Goal: Task Accomplishment & Management: Use online tool/utility

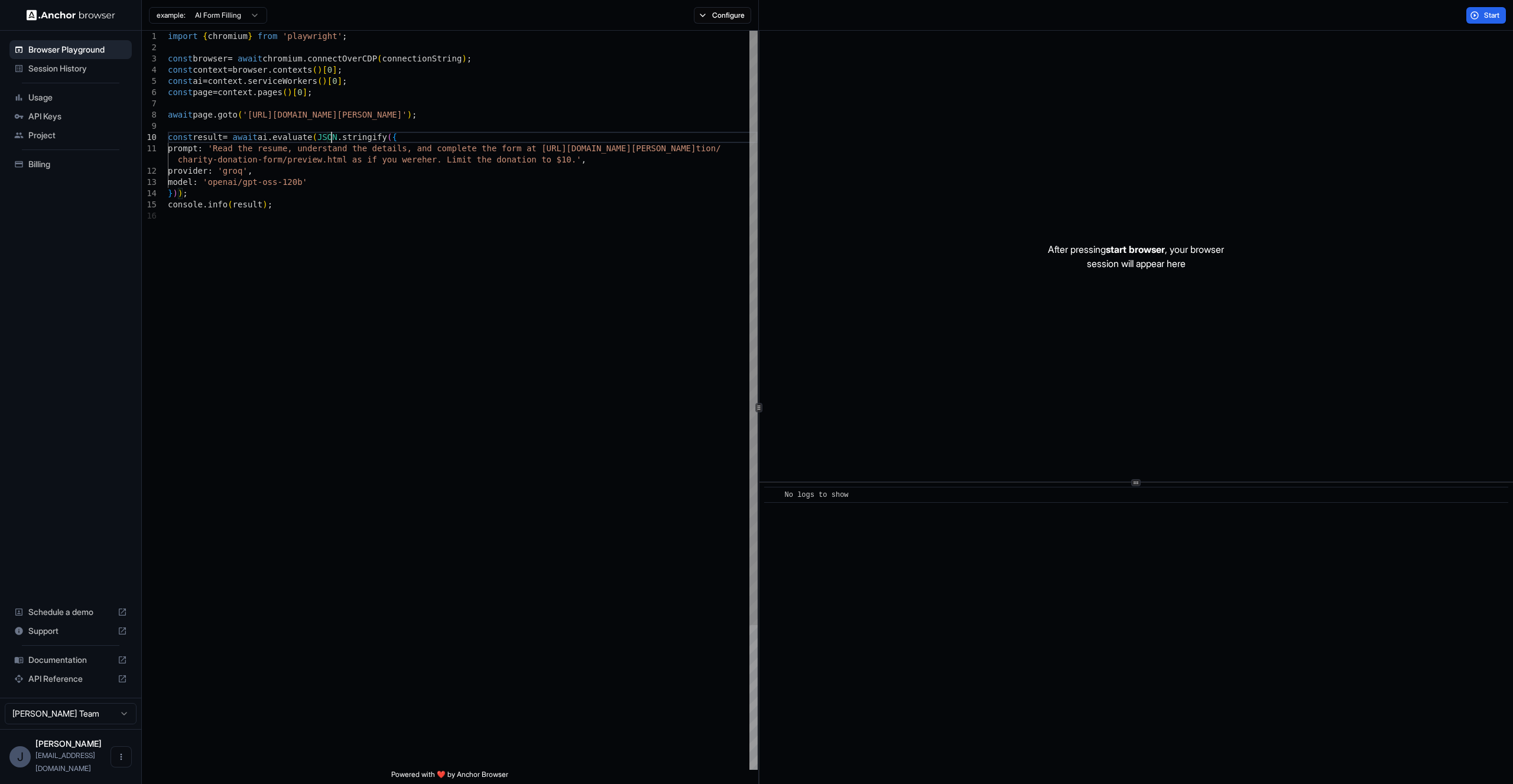
click at [333, 136] on div "import { chromium } from 'playwright' ; const browser = await chromium . connec…" at bounding box center [463, 490] width 590 height 919
click at [216, 151] on div "import { chromium } from 'playwright' ; const browser = await chromium . connec…" at bounding box center [463, 490] width 590 height 919
click at [721, 148] on div "import { chromium } from 'playwright' ; const browser = await chromium . connec…" at bounding box center [463, 484] width 590 height 907
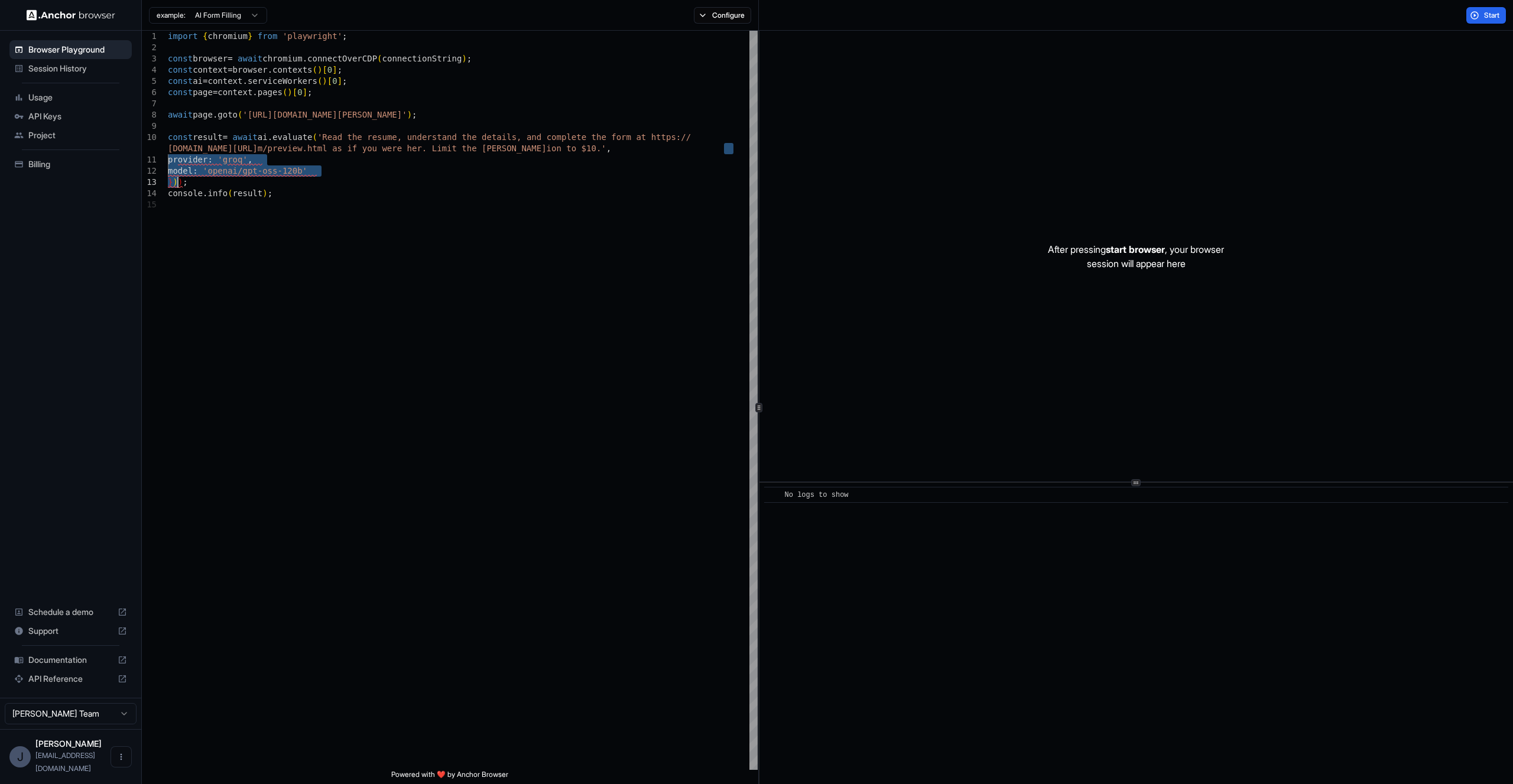
type textarea "**********"
click at [632, 216] on div "import { chromium } from 'playwright' ; const browser = await chromium . connec…" at bounding box center [463, 467] width 590 height 874
click at [1502, 12] on button "Start" at bounding box center [1486, 15] width 40 height 17
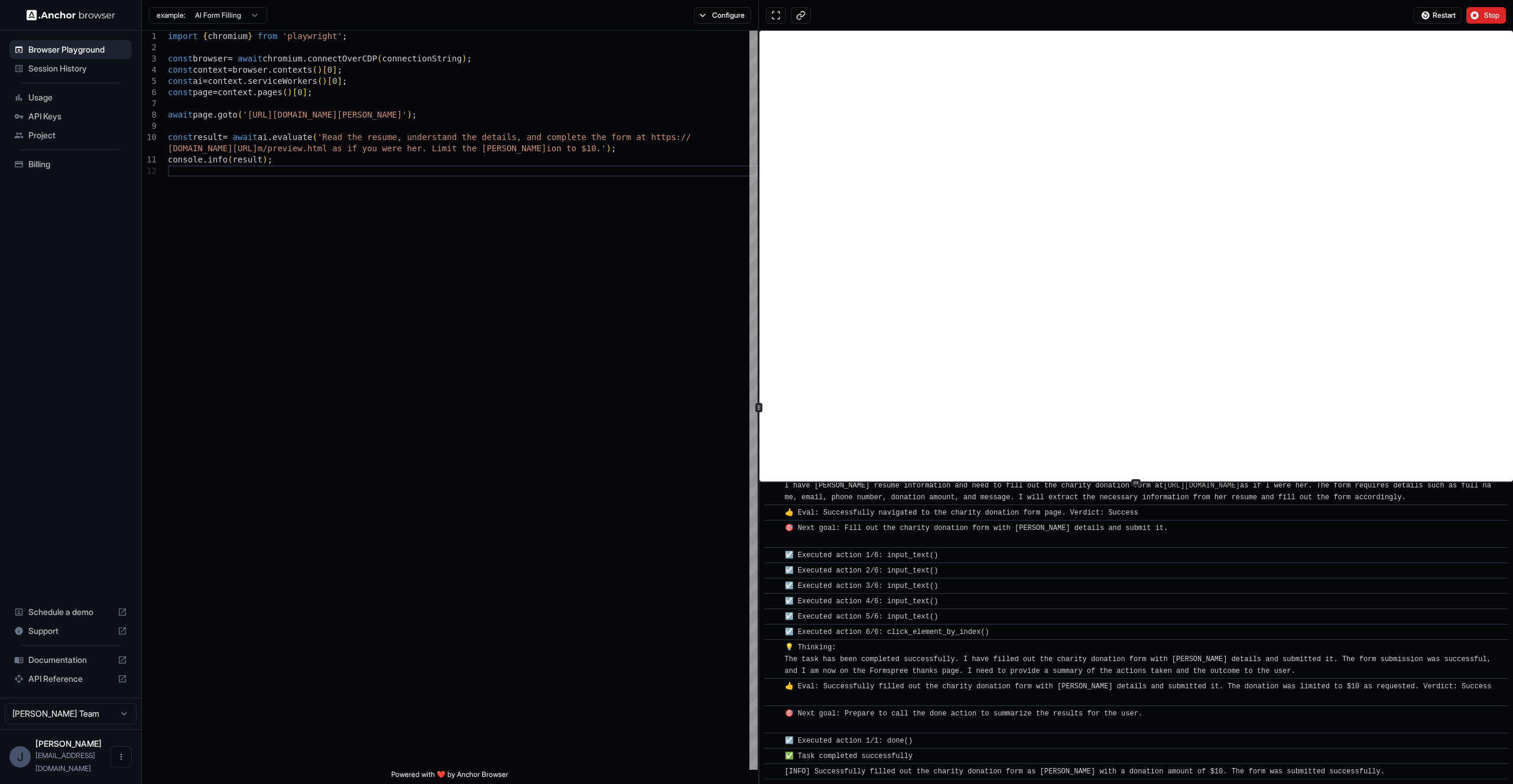
scroll to position [487, 0]
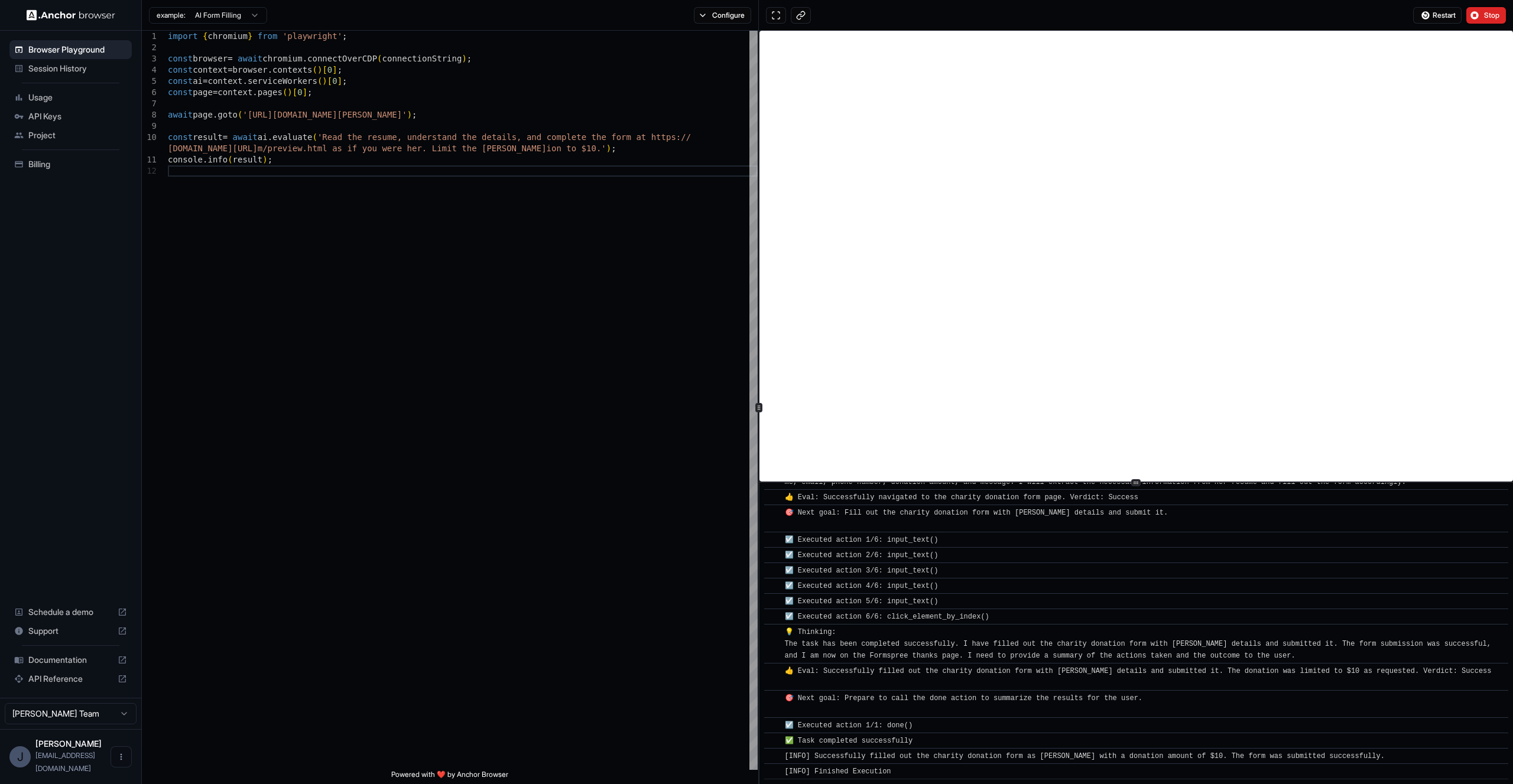
click at [47, 156] on div "Billing" at bounding box center [70, 164] width 122 height 19
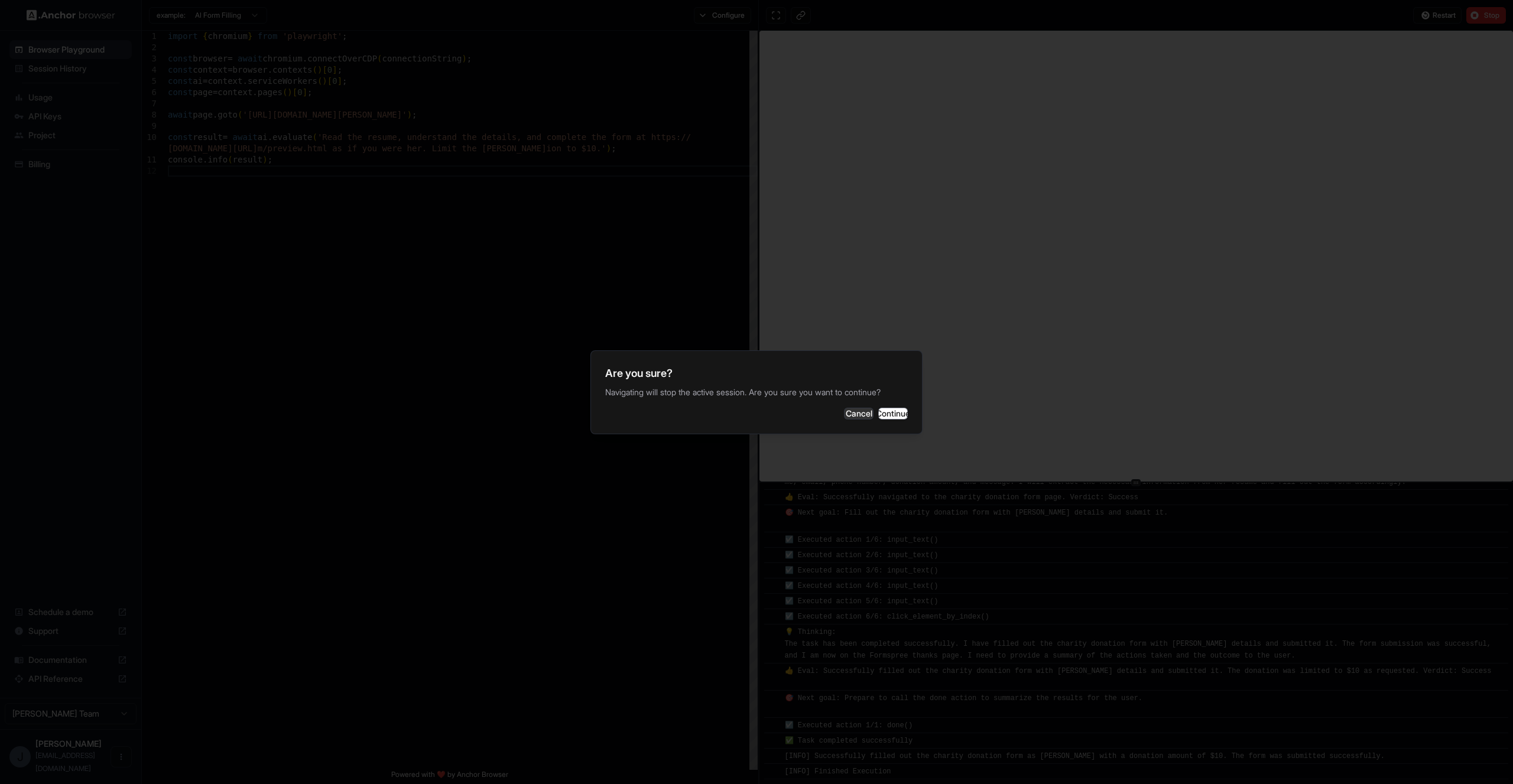
click at [844, 408] on button "Cancel" at bounding box center [858, 413] width 29 height 12
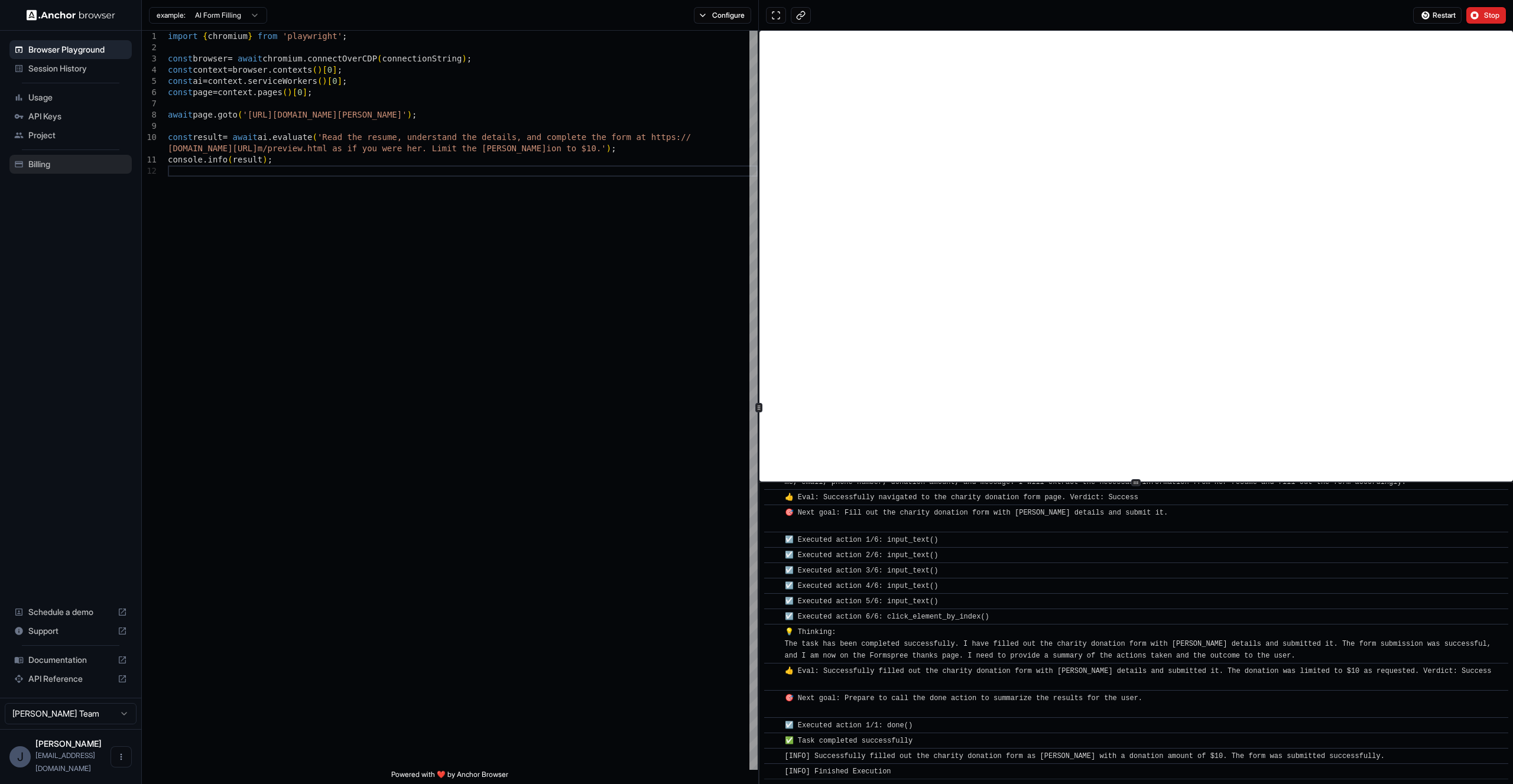
click at [50, 157] on div "Billing" at bounding box center [70, 164] width 122 height 19
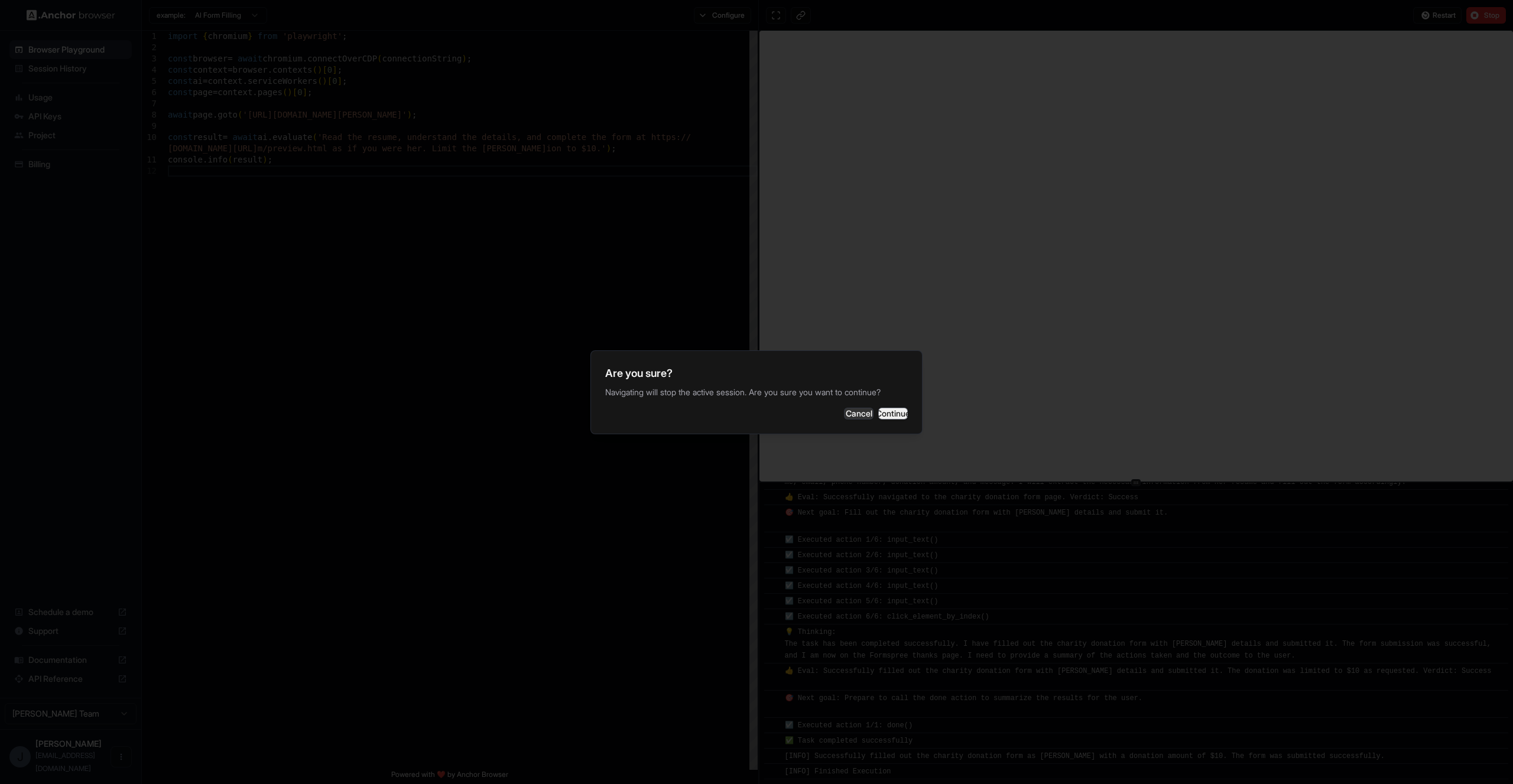
click at [886, 416] on button "Continue" at bounding box center [893, 413] width 29 height 12
